Goal: Find specific page/section

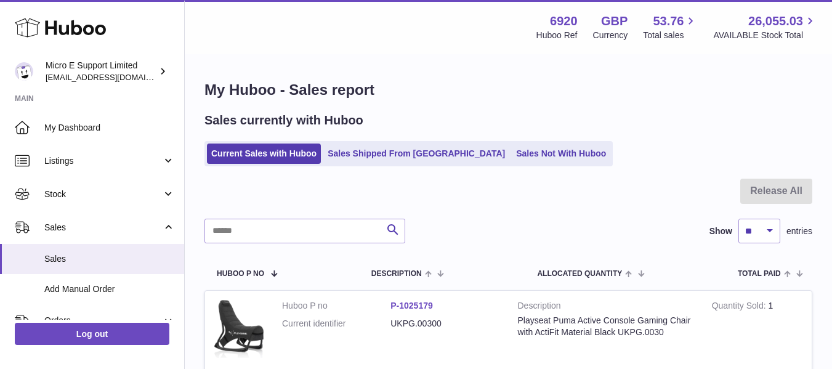
select select "**"
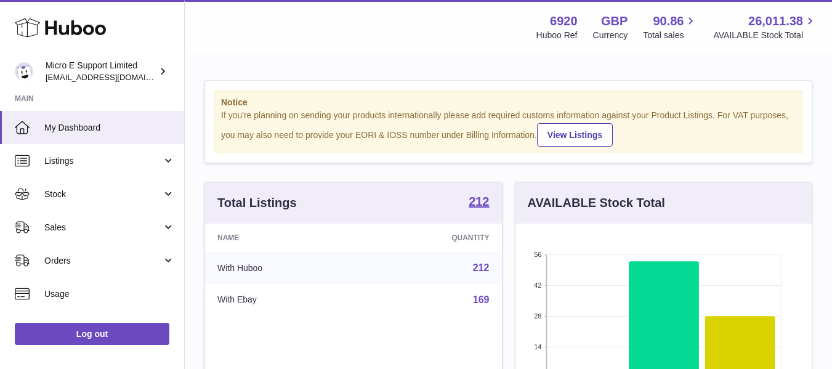
scroll to position [192, 296]
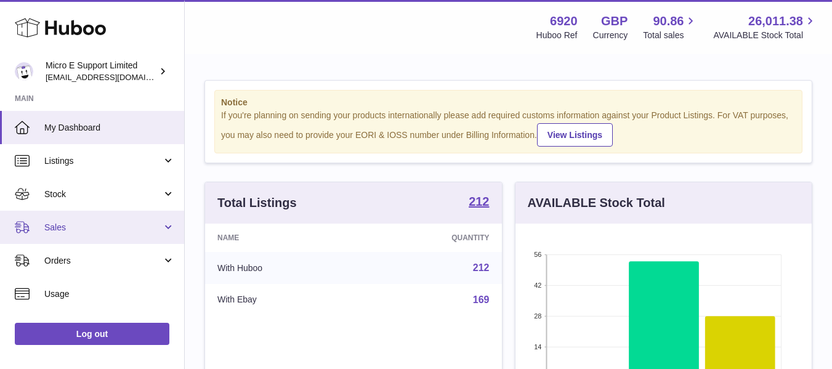
click at [85, 233] on link "Sales" at bounding box center [92, 227] width 184 height 33
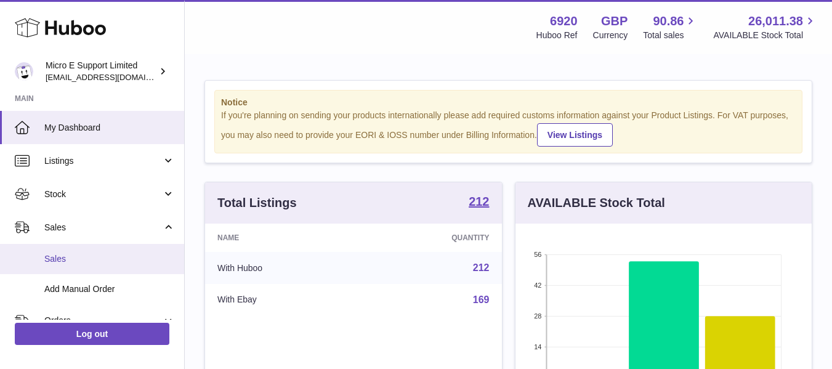
click at [72, 251] on link "Sales" at bounding box center [92, 259] width 184 height 30
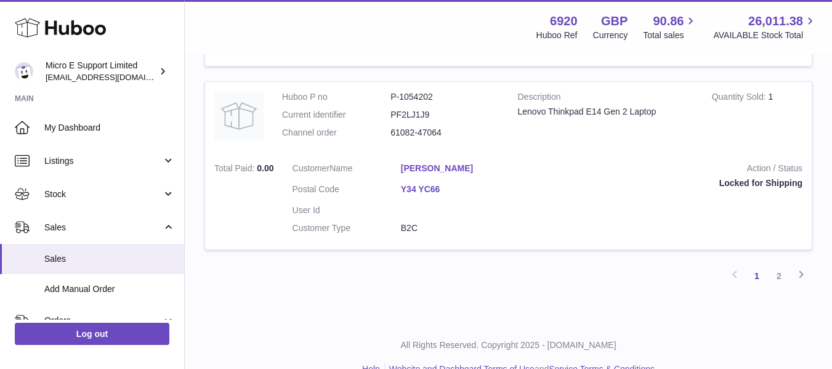
scroll to position [1948, 0]
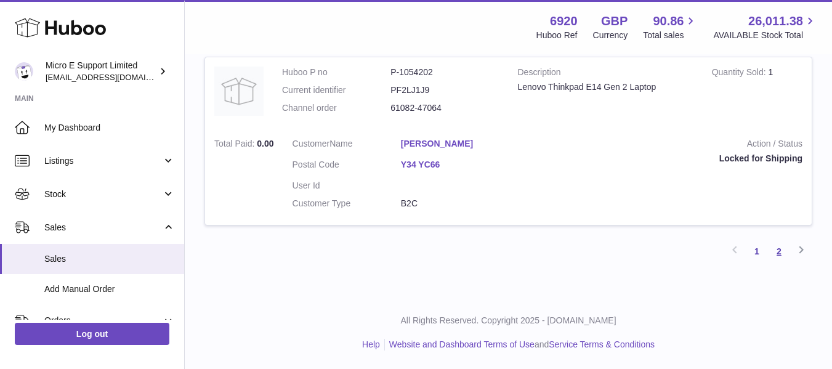
click at [777, 253] on link "2" at bounding box center [779, 251] width 22 height 22
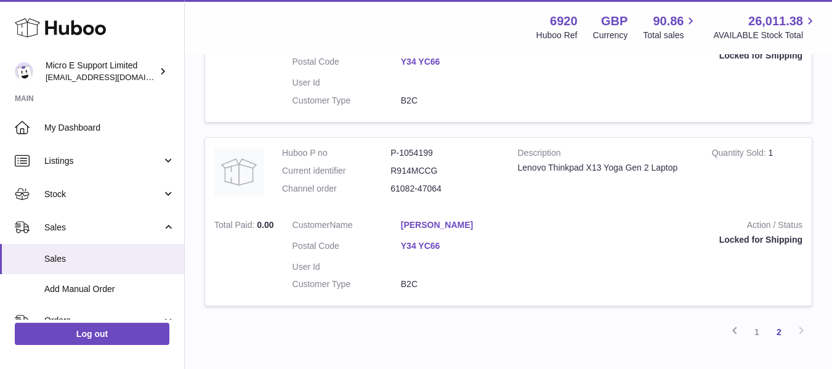
scroll to position [417, 0]
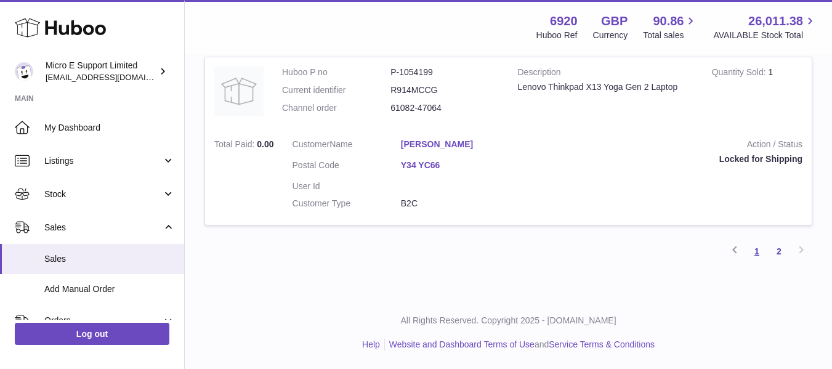
click at [759, 256] on link "1" at bounding box center [757, 251] width 22 height 22
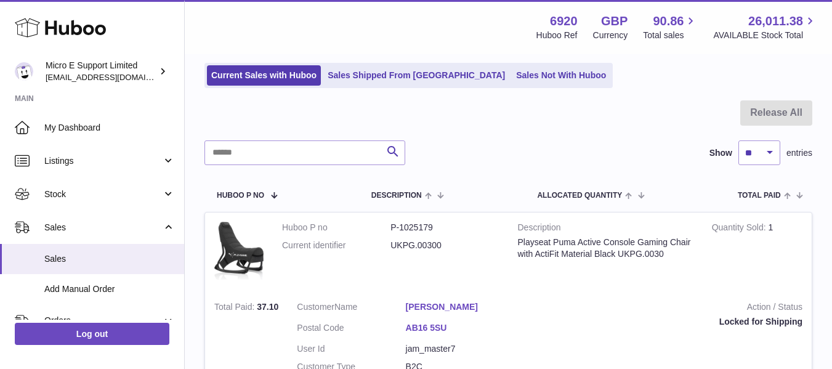
scroll to position [55, 0]
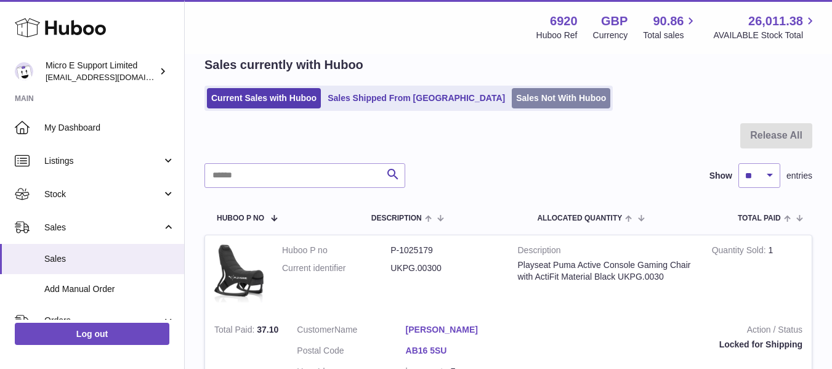
click at [512, 95] on link "Sales Not With Huboo" at bounding box center [561, 98] width 99 height 20
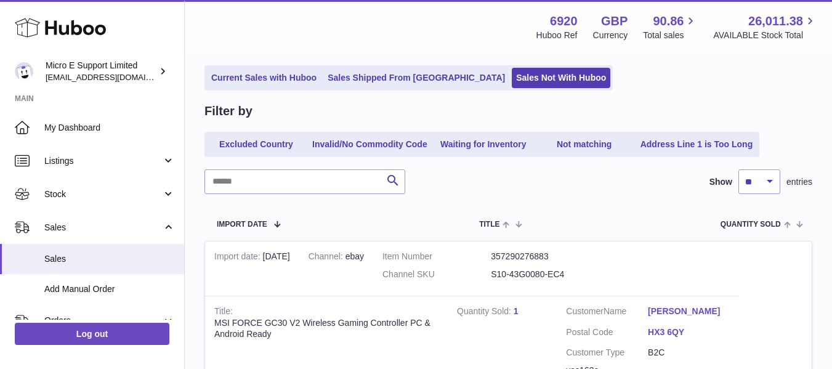
scroll to position [111, 0]
